Goal: Task Accomplishment & Management: Manage account settings

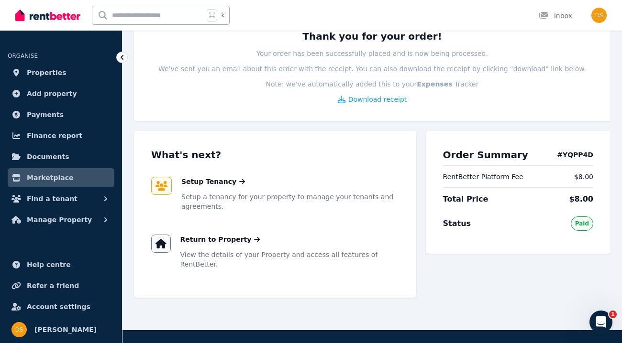
scroll to position [157, 0]
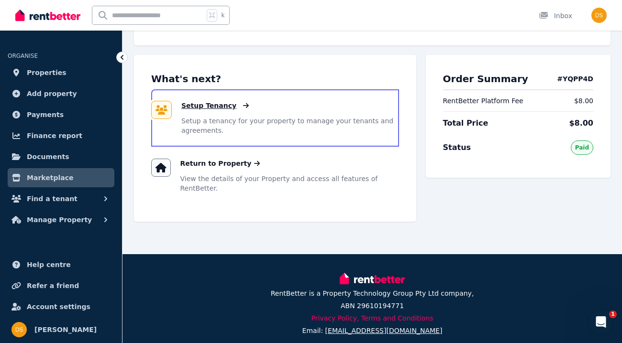
click at [210, 102] on span "Setup Tenancy" at bounding box center [208, 106] width 55 height 10
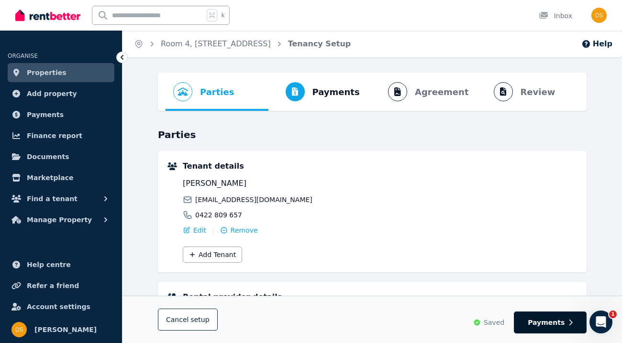
click at [546, 324] on span "Payments" at bounding box center [546, 323] width 37 height 10
select select "**********"
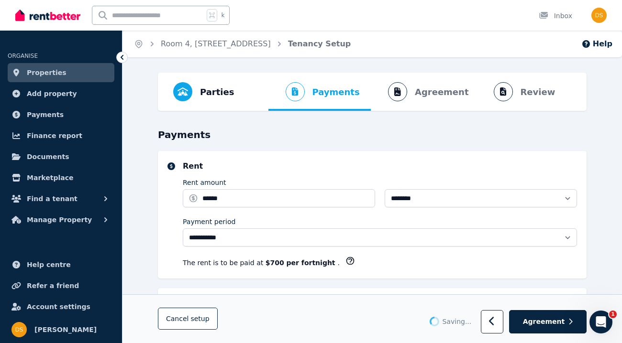
select select "**********"
click at [546, 324] on span "Agreement" at bounding box center [544, 323] width 42 height 10
click at [534, 320] on span "Agreement" at bounding box center [544, 323] width 42 height 10
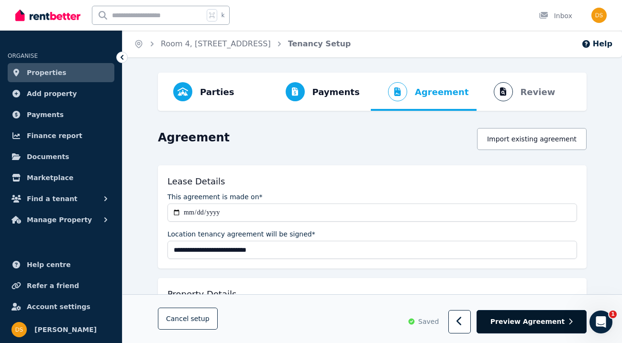
click at [538, 323] on span "Preview Agreement" at bounding box center [527, 323] width 74 height 10
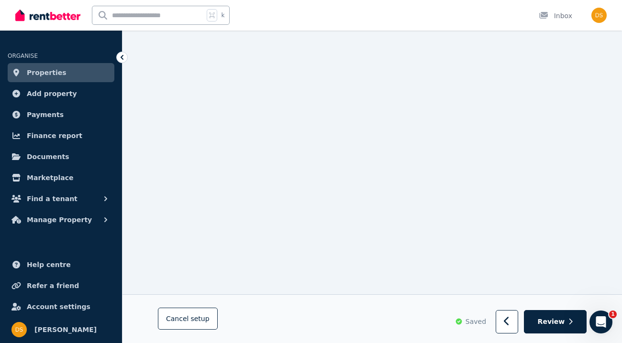
scroll to position [2841, 0]
click at [554, 323] on span "Review" at bounding box center [551, 323] width 27 height 10
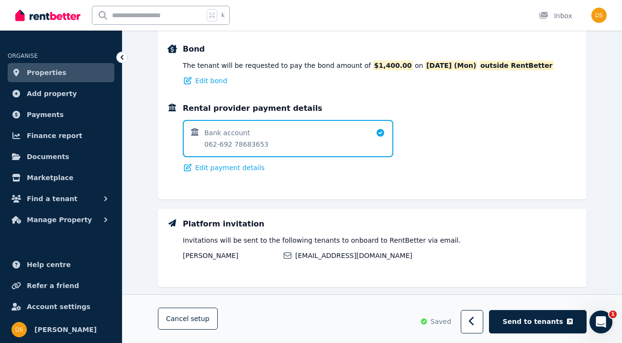
scroll to position [656, 0]
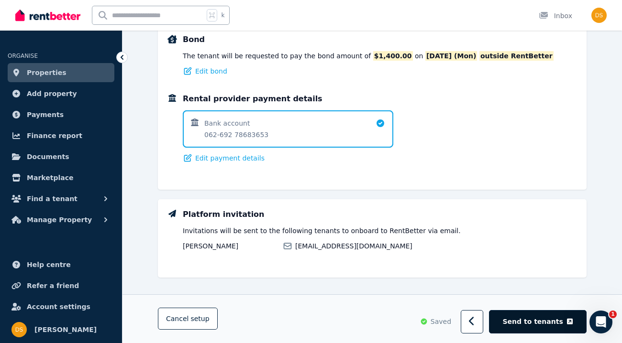
click at [536, 319] on span "Send to tenants" at bounding box center [533, 323] width 60 height 10
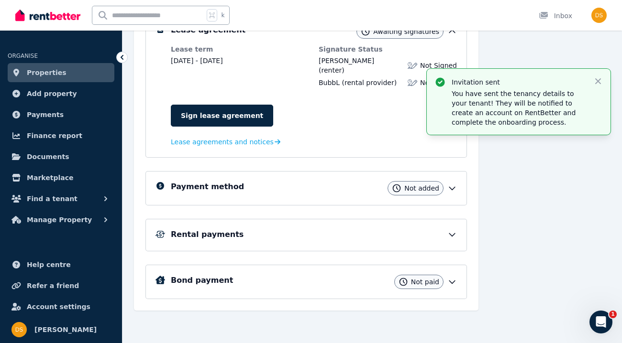
scroll to position [199, 0]
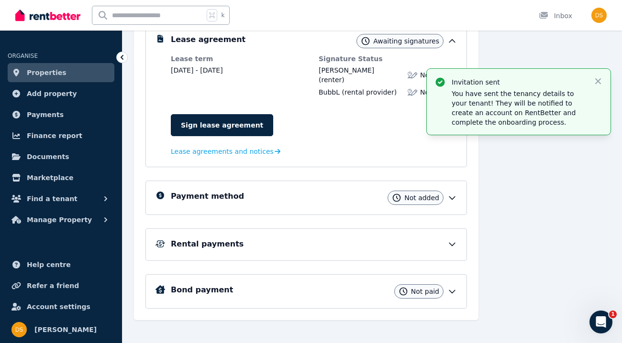
click at [441, 240] on div "Rental payments" at bounding box center [314, 244] width 286 height 11
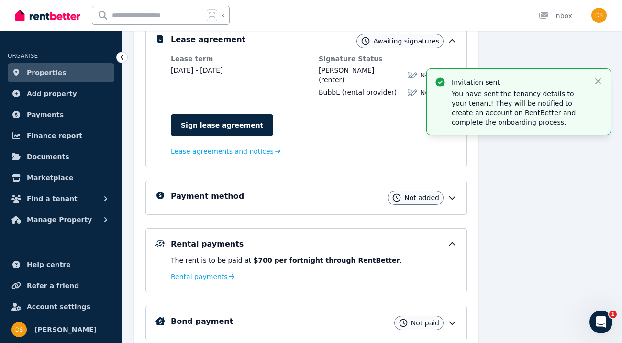
scroll to position [231, 0]
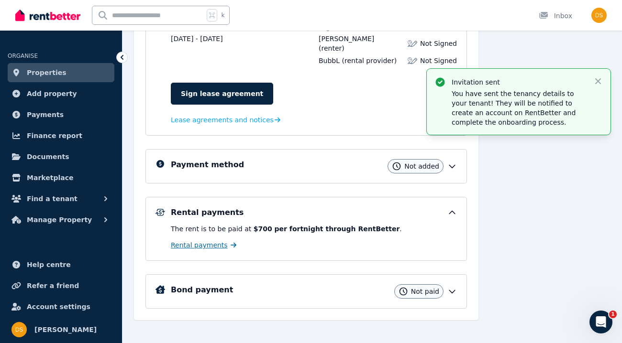
click at [210, 241] on span "Rental payments" at bounding box center [199, 246] width 57 height 10
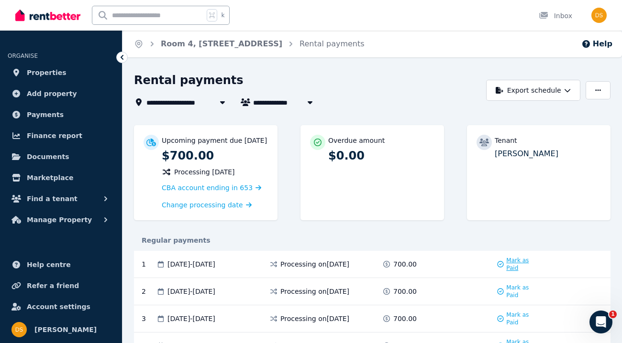
click at [513, 268] on span "Mark as Paid" at bounding box center [521, 264] width 30 height 15
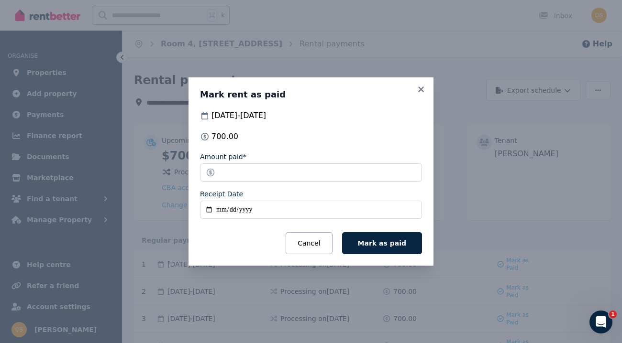
click at [208, 209] on input "Receipt Date" at bounding box center [311, 210] width 222 height 18
type input "**********"
click at [383, 240] on span "Mark as paid" at bounding box center [382, 244] width 48 height 8
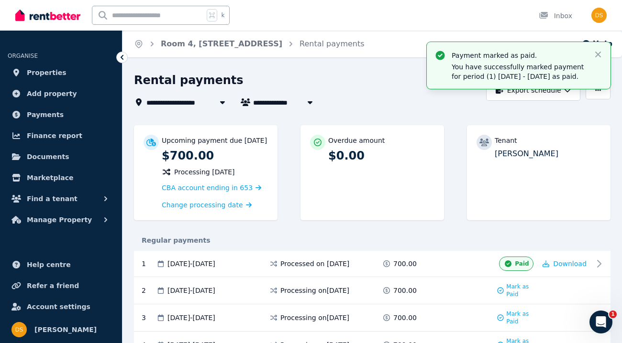
click at [384, 95] on div "**********" at bounding box center [307, 90] width 347 height 35
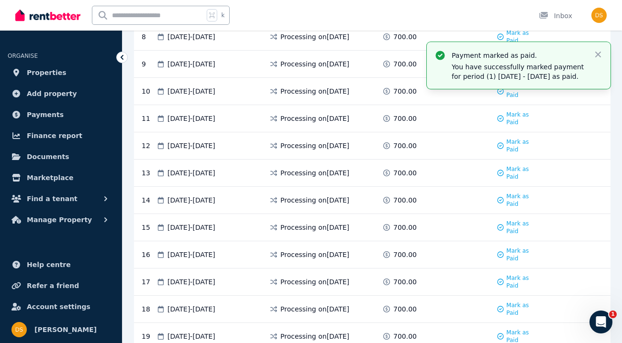
scroll to position [424, 0]
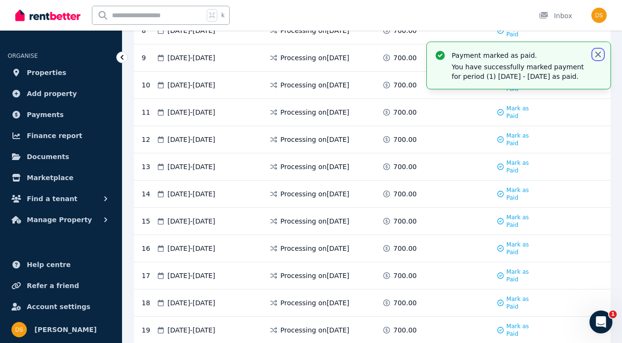
click at [597, 51] on icon "button" at bounding box center [598, 55] width 10 height 10
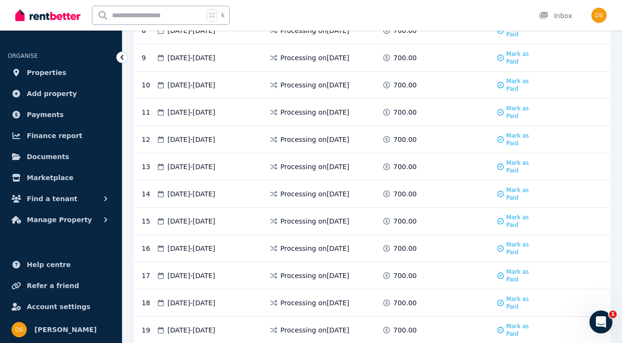
click at [490, 17] on div "k Inbox" at bounding box center [294, 15] width 559 height 31
